Goal: Information Seeking & Learning: Learn about a topic

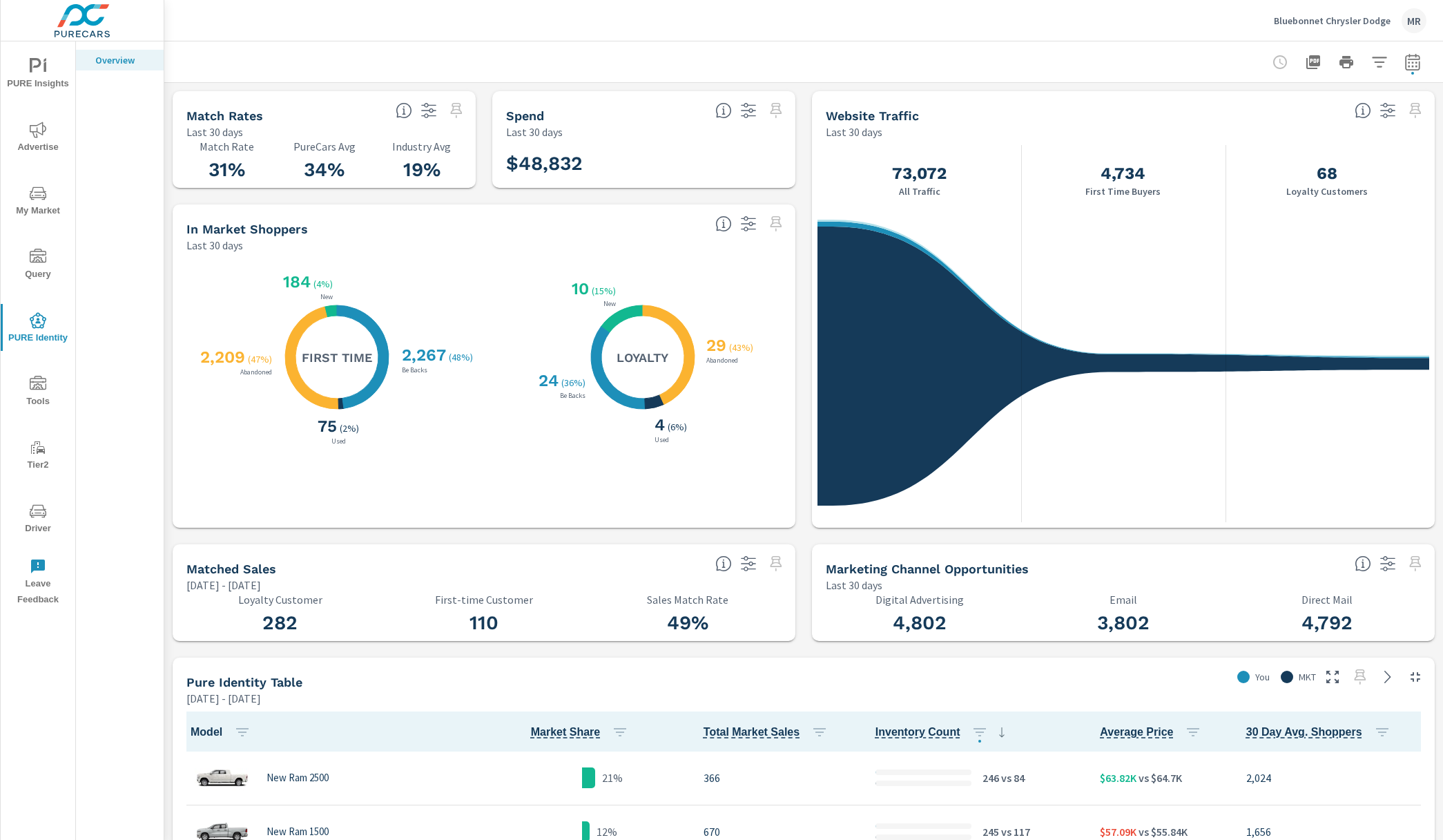
scroll to position [162, 0]
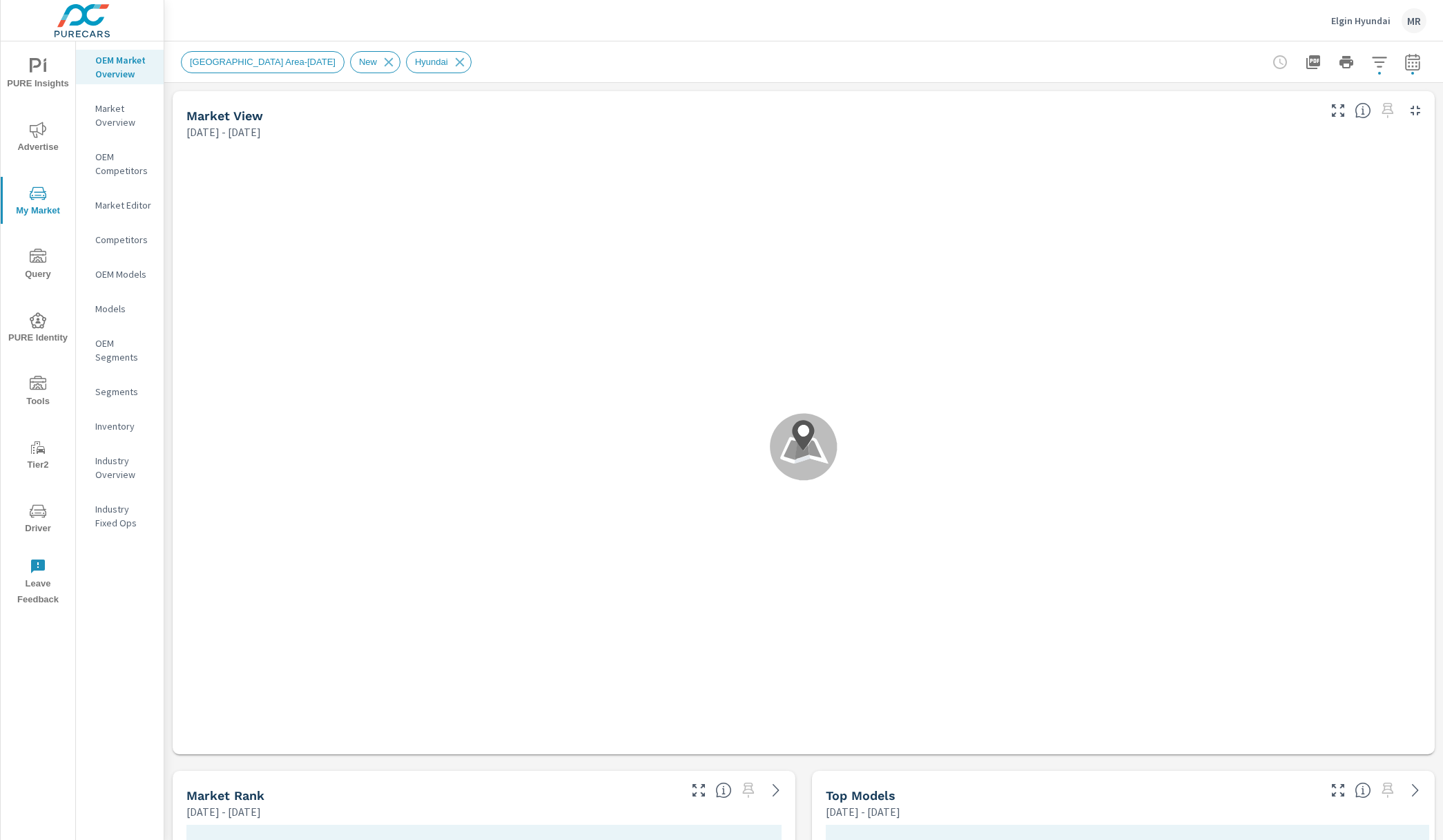
scroll to position [324, 0]
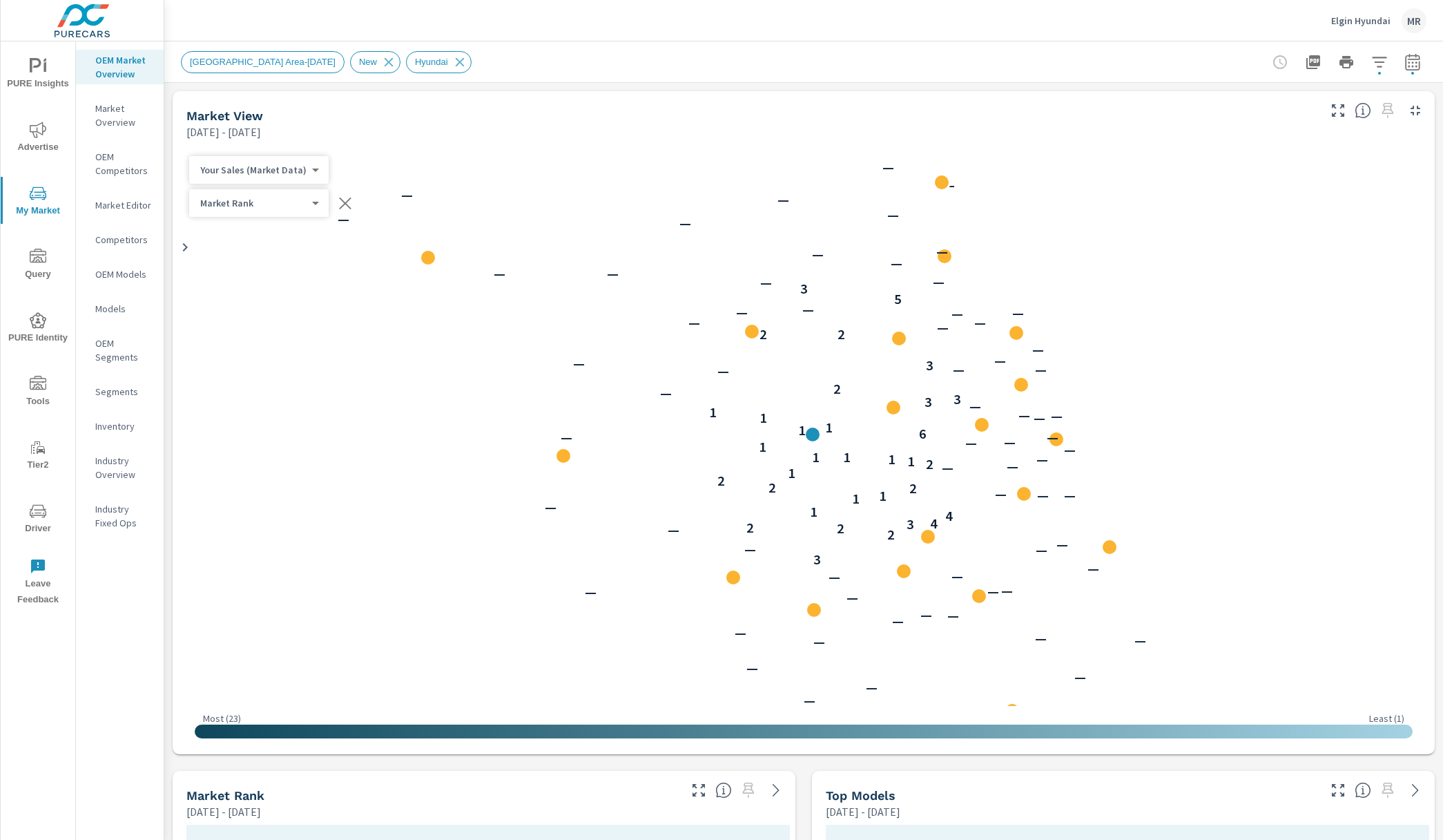
scroll to position [1, 0]
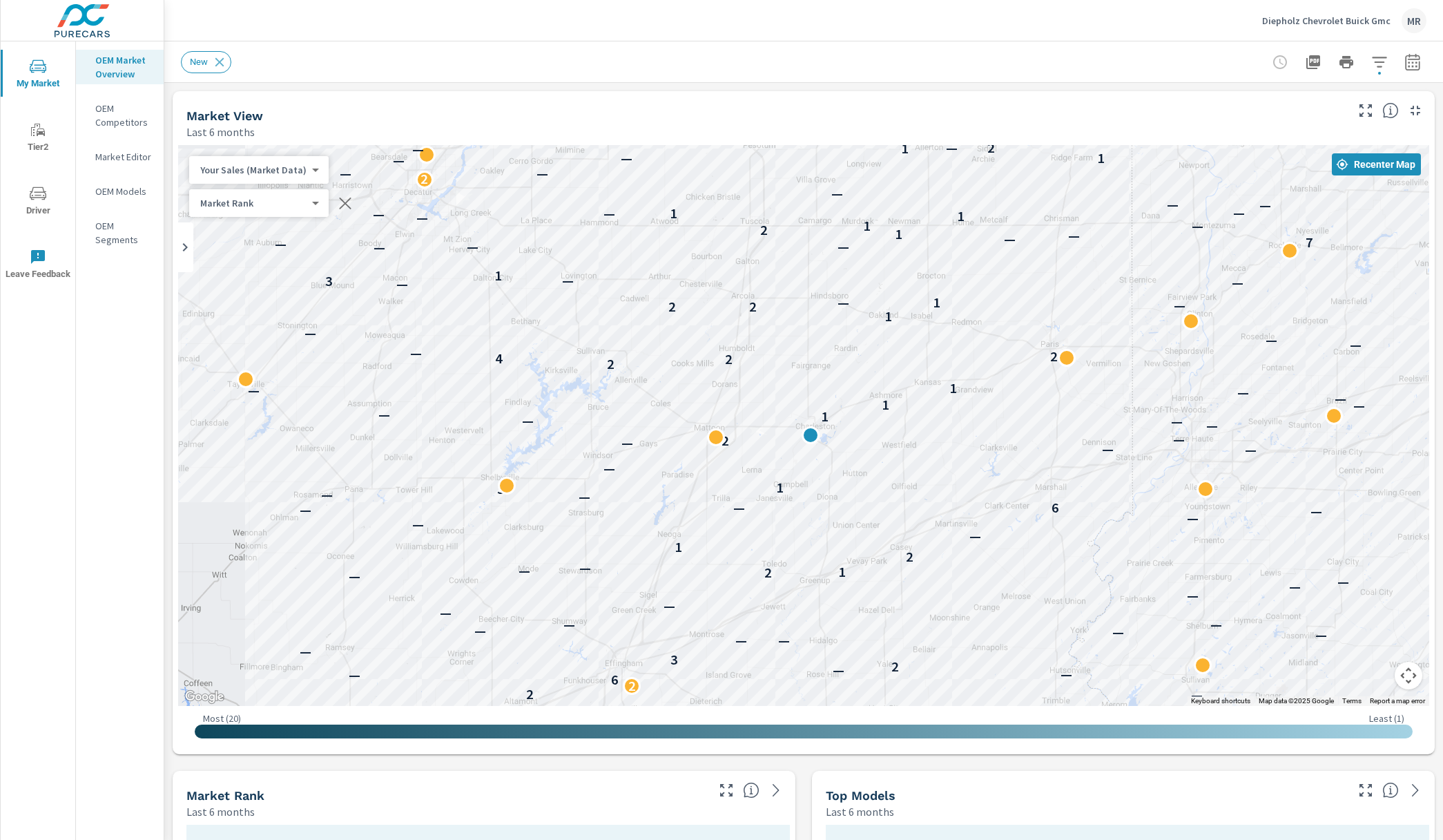
scroll to position [1, 0]
